Goal: Book appointment/travel/reservation

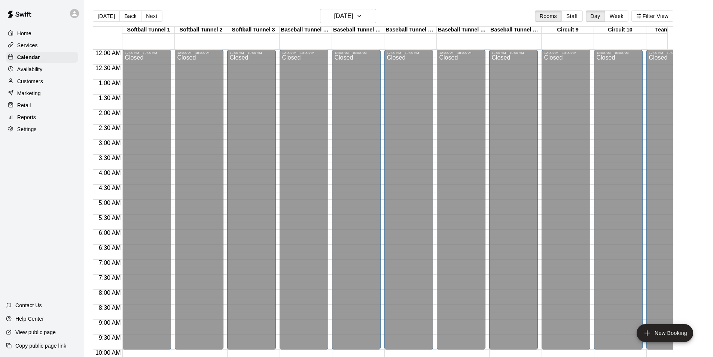
scroll to position [335, 0]
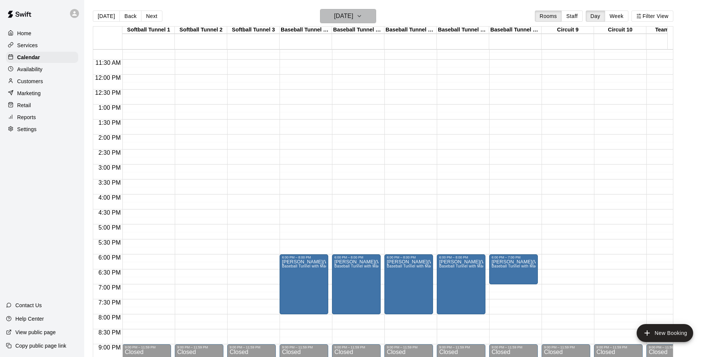
click at [362, 19] on icon "button" at bounding box center [359, 16] width 6 height 9
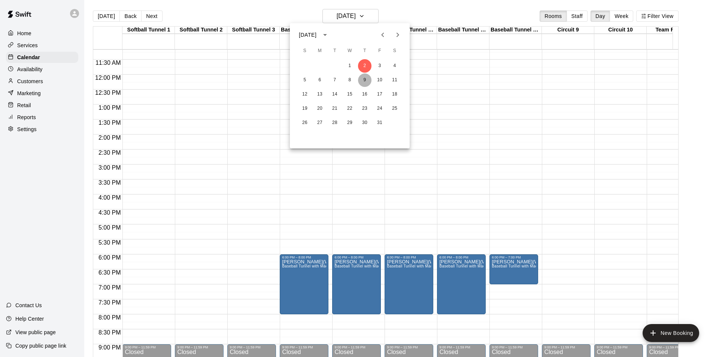
click at [363, 82] on button "9" at bounding box center [364, 79] width 13 height 13
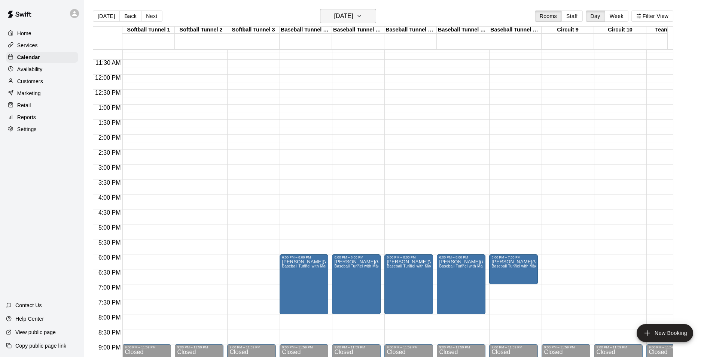
click at [362, 17] on icon "button" at bounding box center [359, 16] width 6 height 9
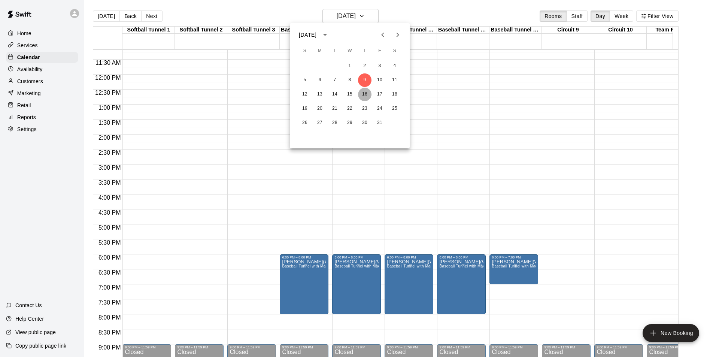
click at [367, 92] on button "16" at bounding box center [364, 94] width 13 height 13
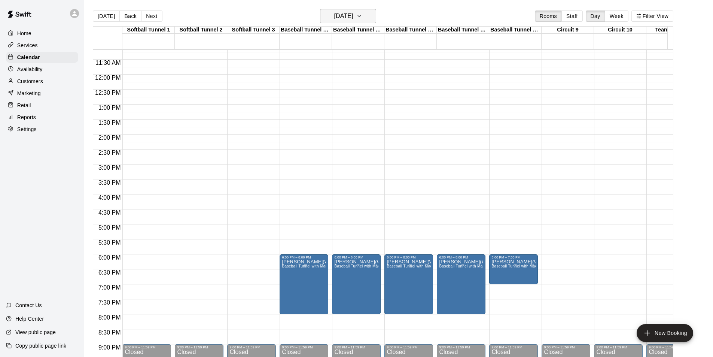
click at [361, 16] on icon "button" at bounding box center [359, 15] width 3 height 1
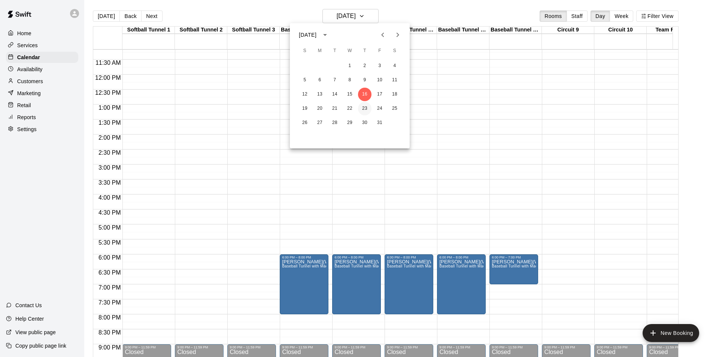
click at [362, 110] on button "23" at bounding box center [364, 108] width 13 height 13
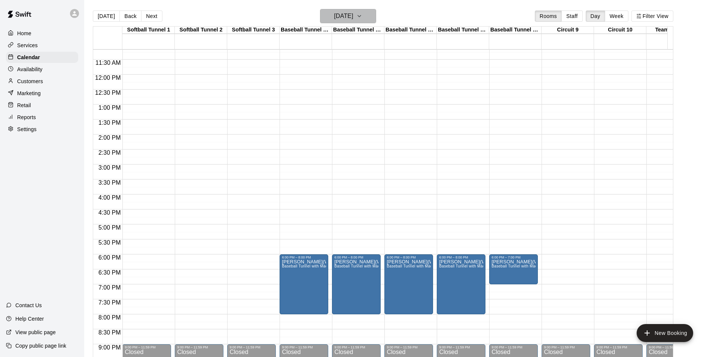
click at [362, 18] on icon "button" at bounding box center [359, 16] width 6 height 9
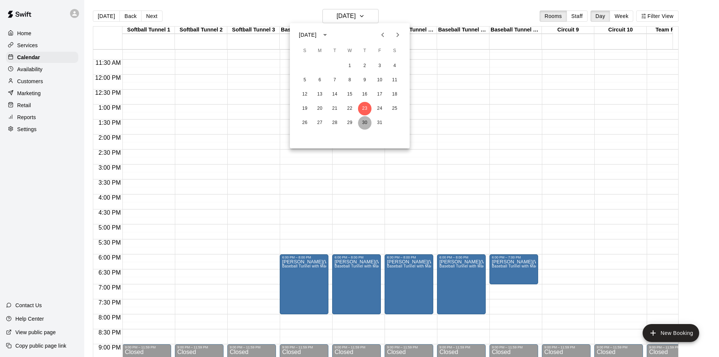
click at [362, 123] on button "30" at bounding box center [364, 122] width 13 height 13
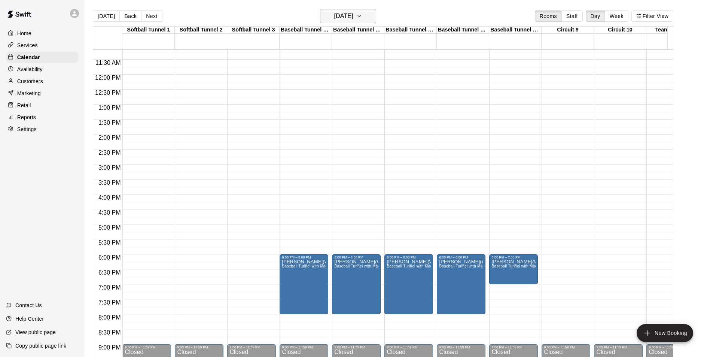
click at [361, 17] on icon "button" at bounding box center [359, 15] width 3 height 1
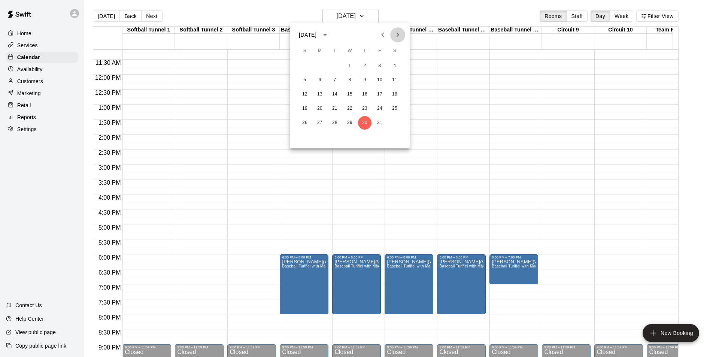
click at [399, 35] on icon "Next month" at bounding box center [398, 35] width 3 height 4
click at [365, 81] on button "6" at bounding box center [364, 79] width 13 height 13
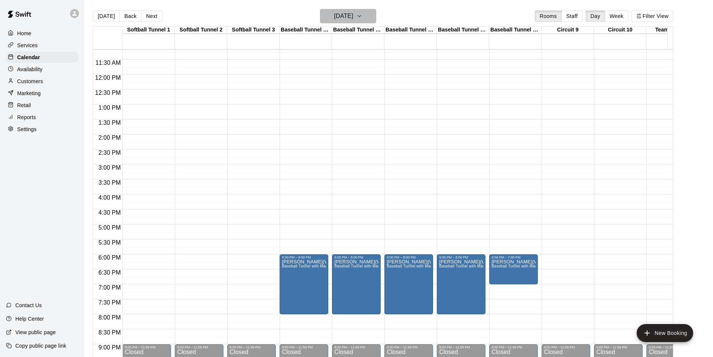
click at [362, 18] on icon "button" at bounding box center [359, 16] width 6 height 9
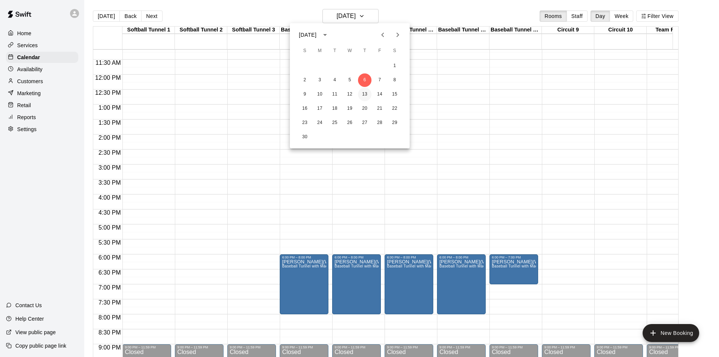
click at [365, 95] on button "13" at bounding box center [364, 94] width 13 height 13
